Goal: Information Seeking & Learning: Find specific fact

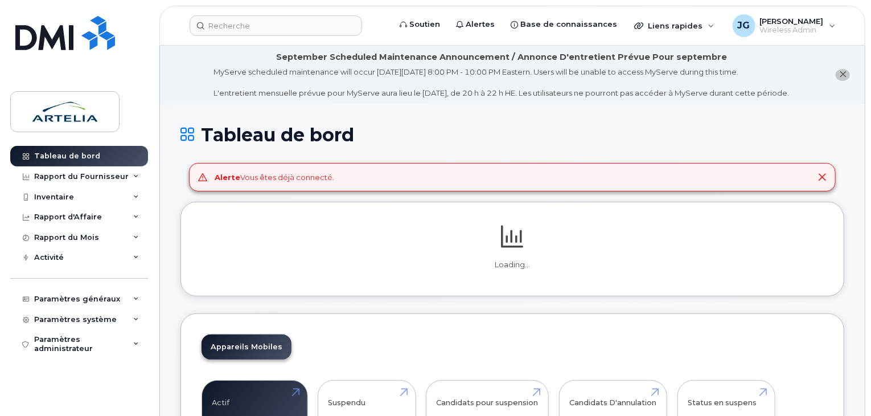
click at [308, 14] on header "Soutien Alertes Base de connaissances Liens rapides Suspendre/Supprimer l’appar…" at bounding box center [512, 26] width 706 height 40
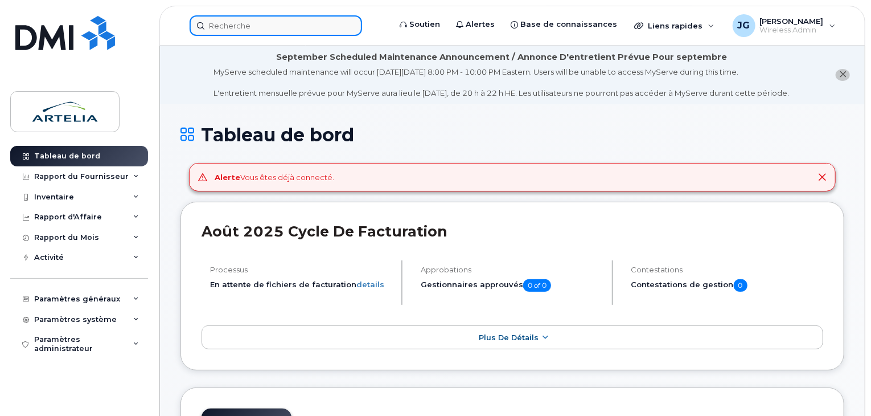
click at [303, 19] on input at bounding box center [276, 25] width 173 height 21
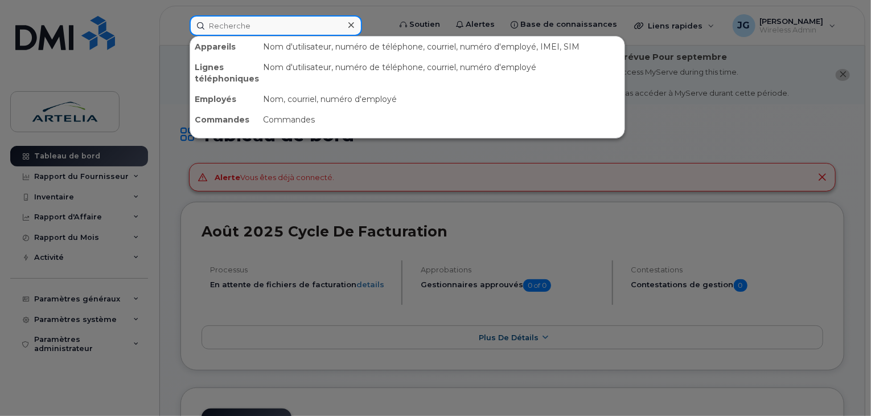
paste input "4383649706"
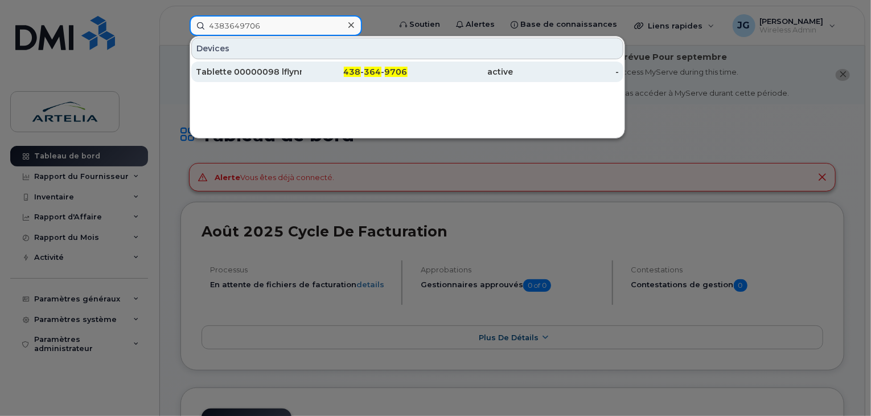
type input "4383649706"
click at [278, 67] on div "Tablette 00000098 lflynn" at bounding box center [249, 71] width 106 height 11
